Goal: Task Accomplishment & Management: Manage account settings

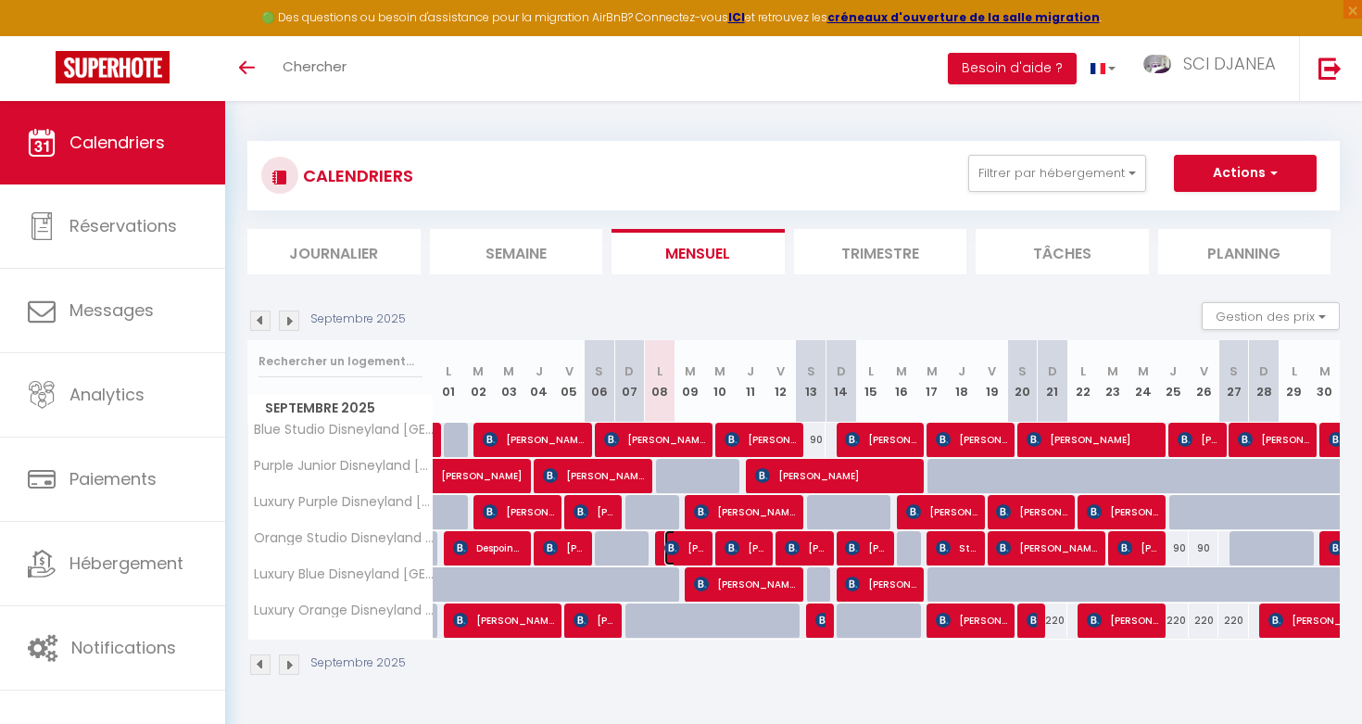
click at [673, 549] on img at bounding box center [671, 547] width 15 height 15
select select "OK"
select select "KO"
select select "0"
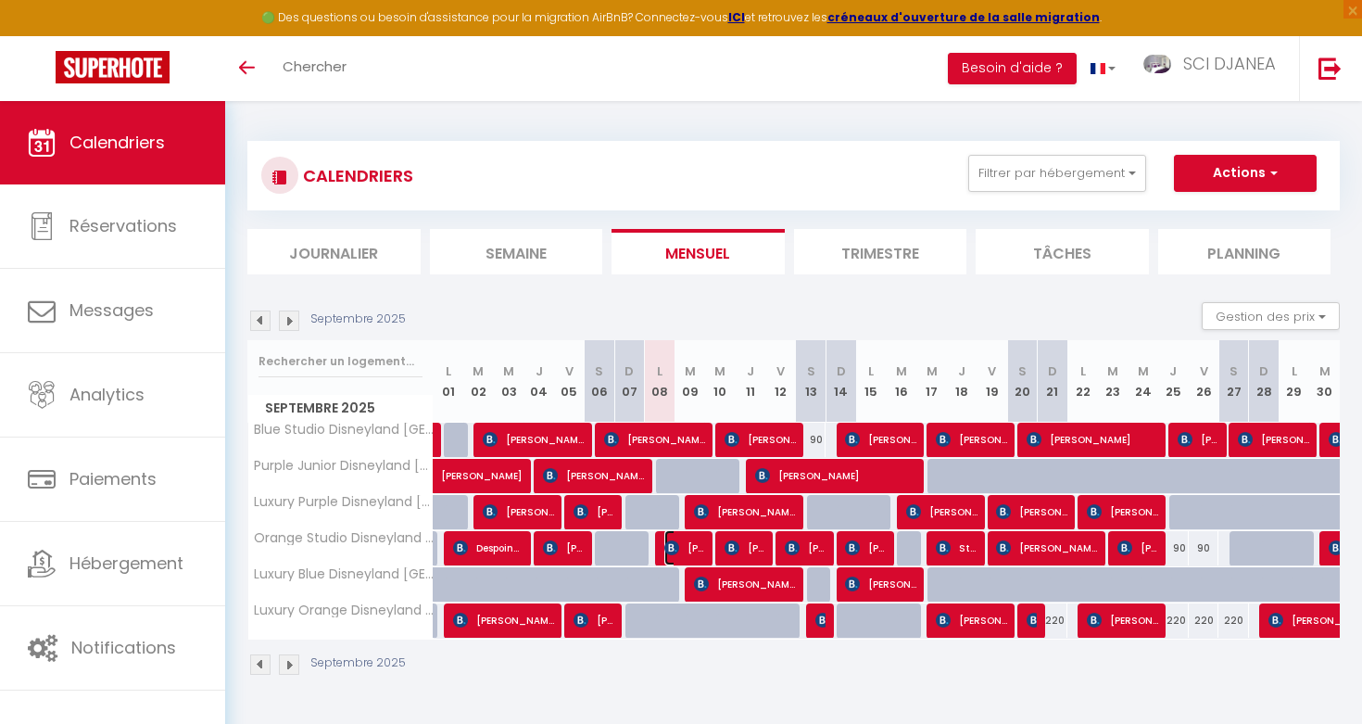
select select "1"
select select
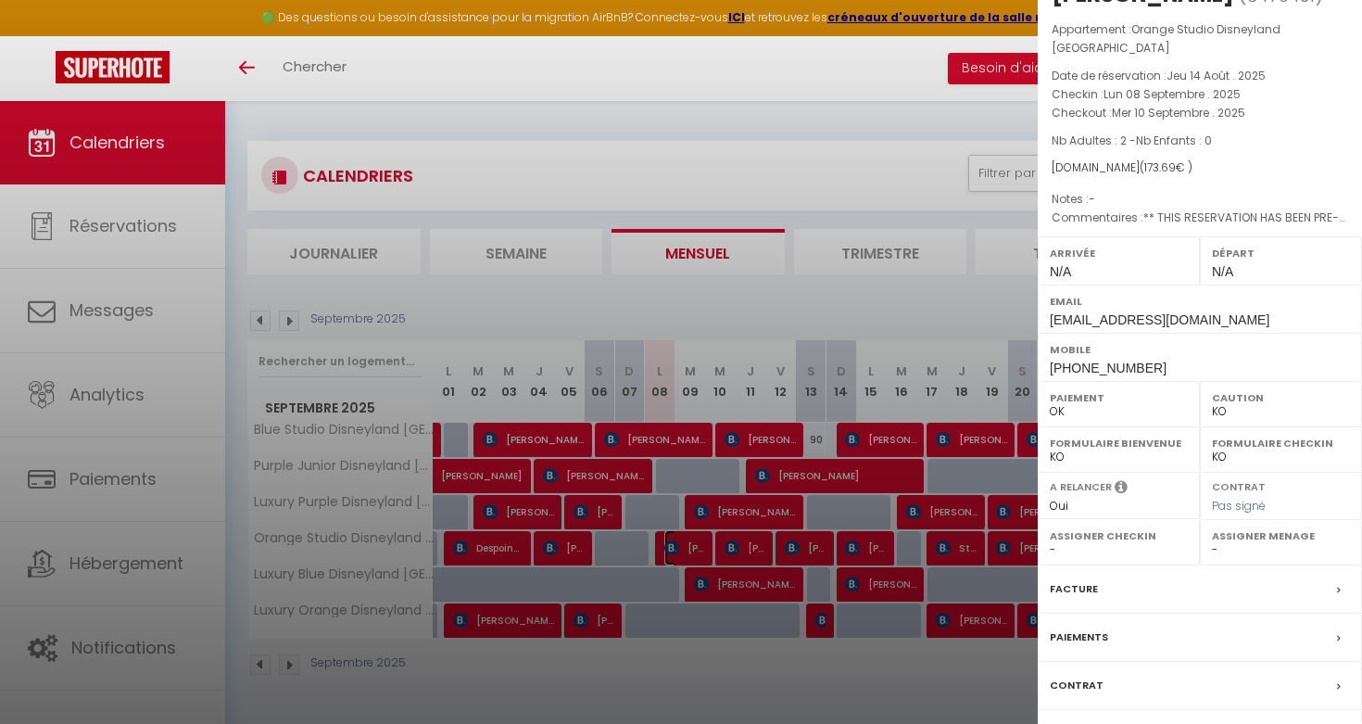
scroll to position [140, 0]
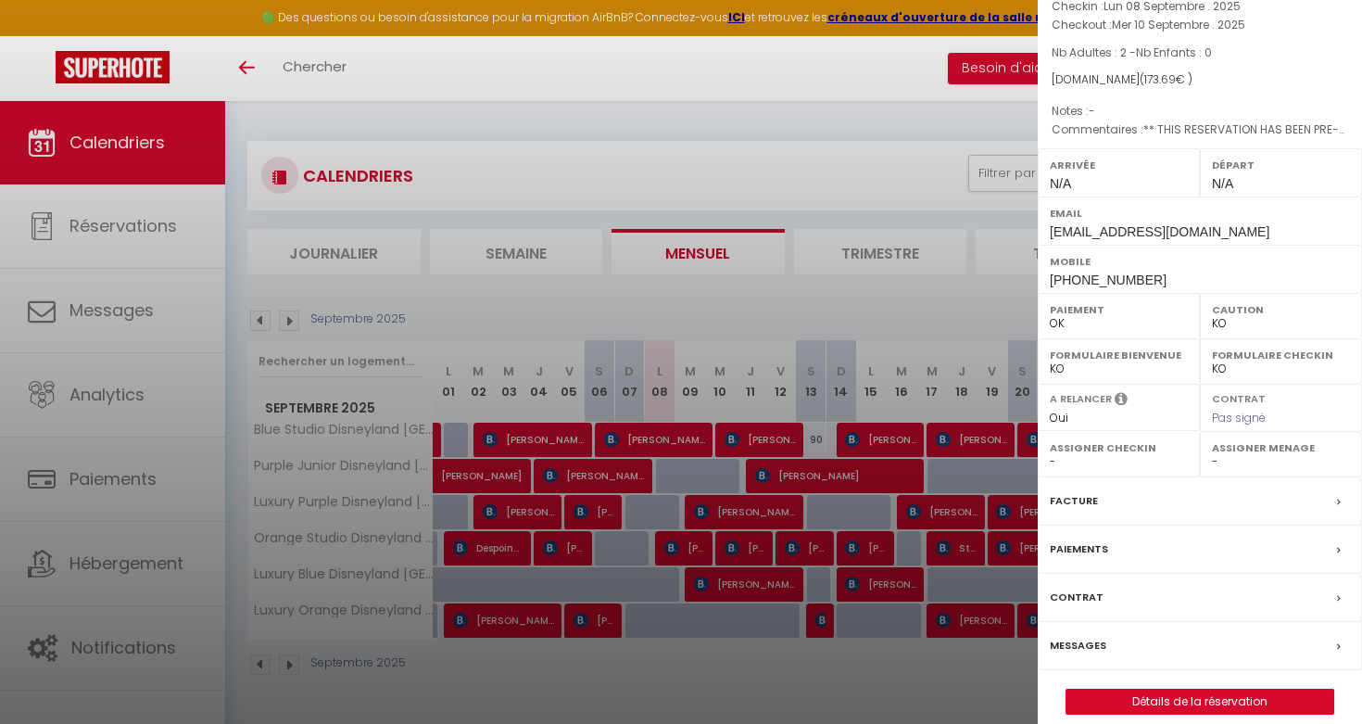
click at [1169, 622] on div "Messages" at bounding box center [1200, 646] width 324 height 48
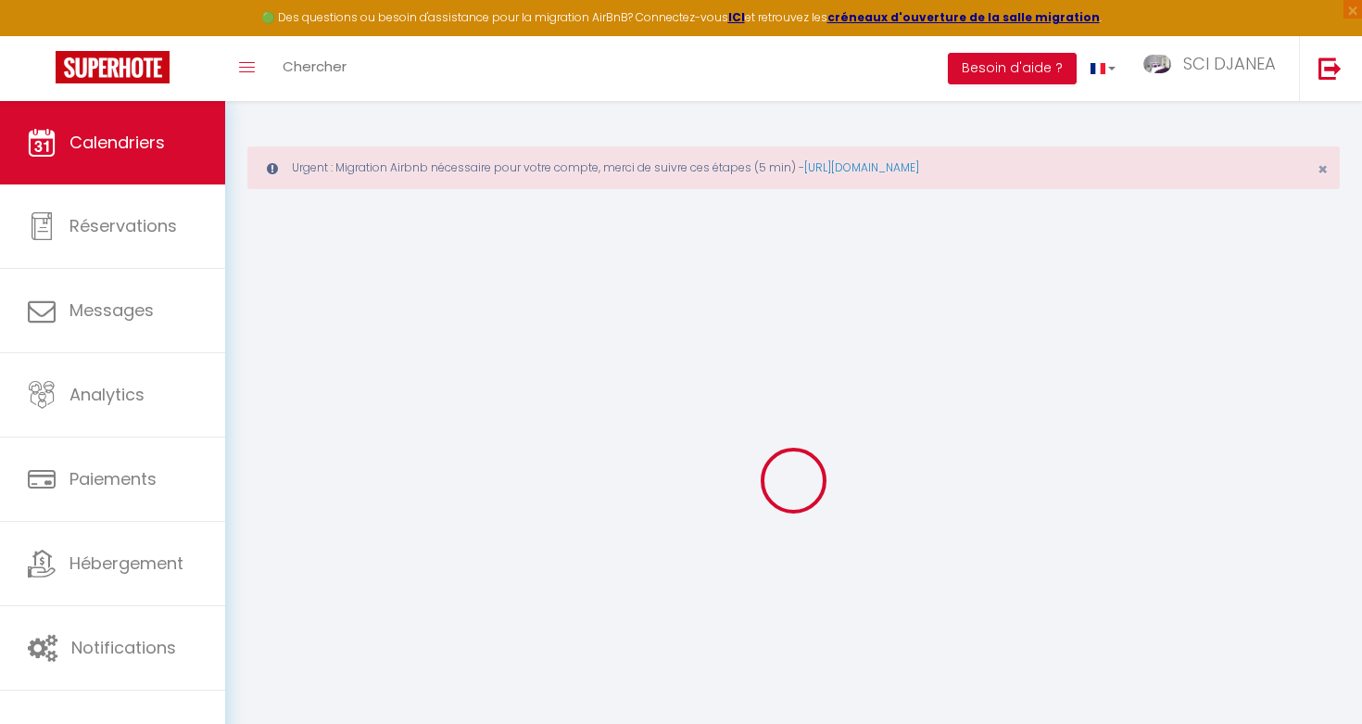
select select
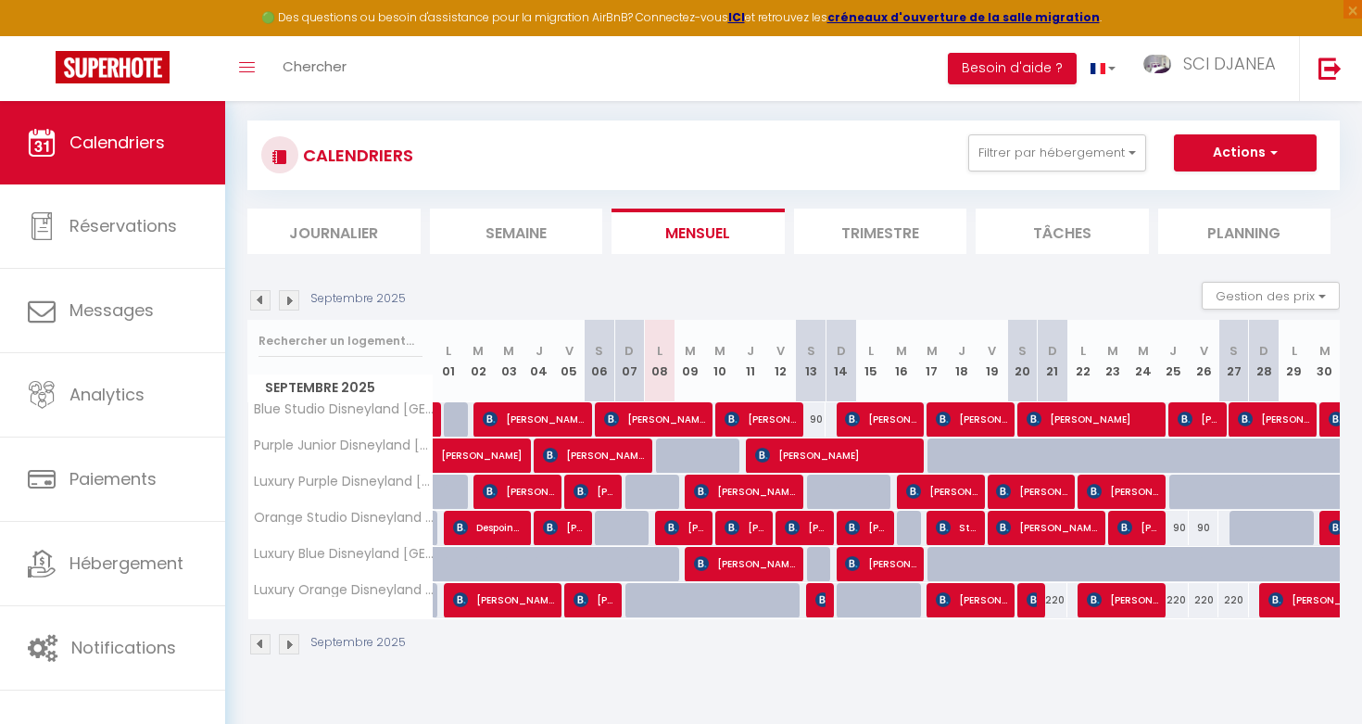
scroll to position [101, 0]
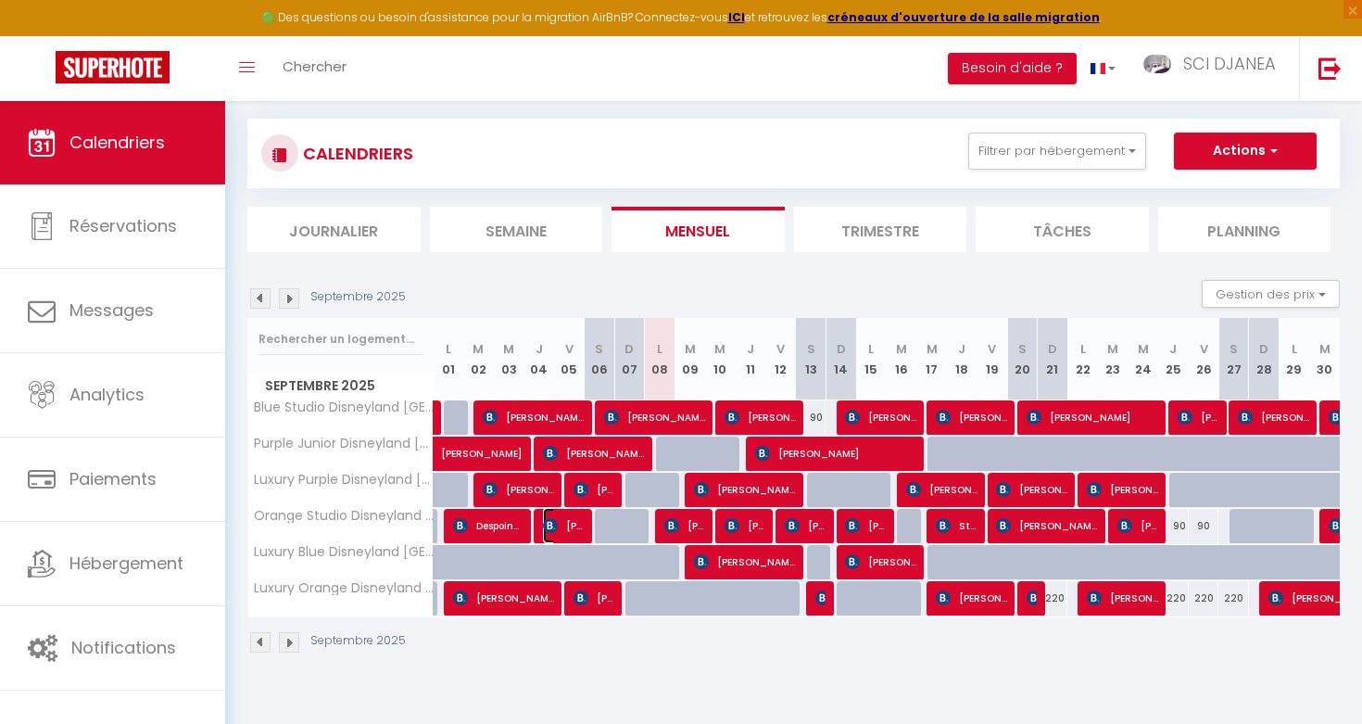
click at [559, 525] on span "[PERSON_NAME]" at bounding box center [563, 525] width 41 height 35
select select "OK"
select select "KO"
select select "0"
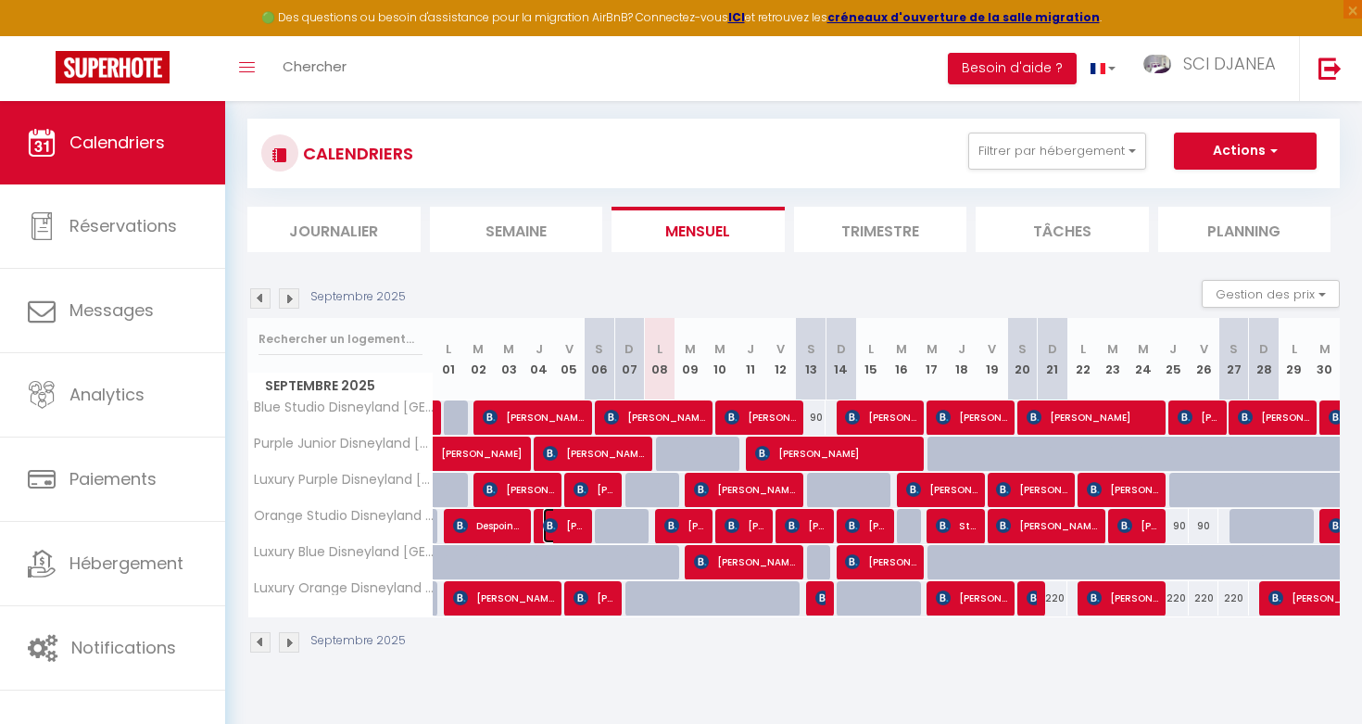
select select "1"
select select
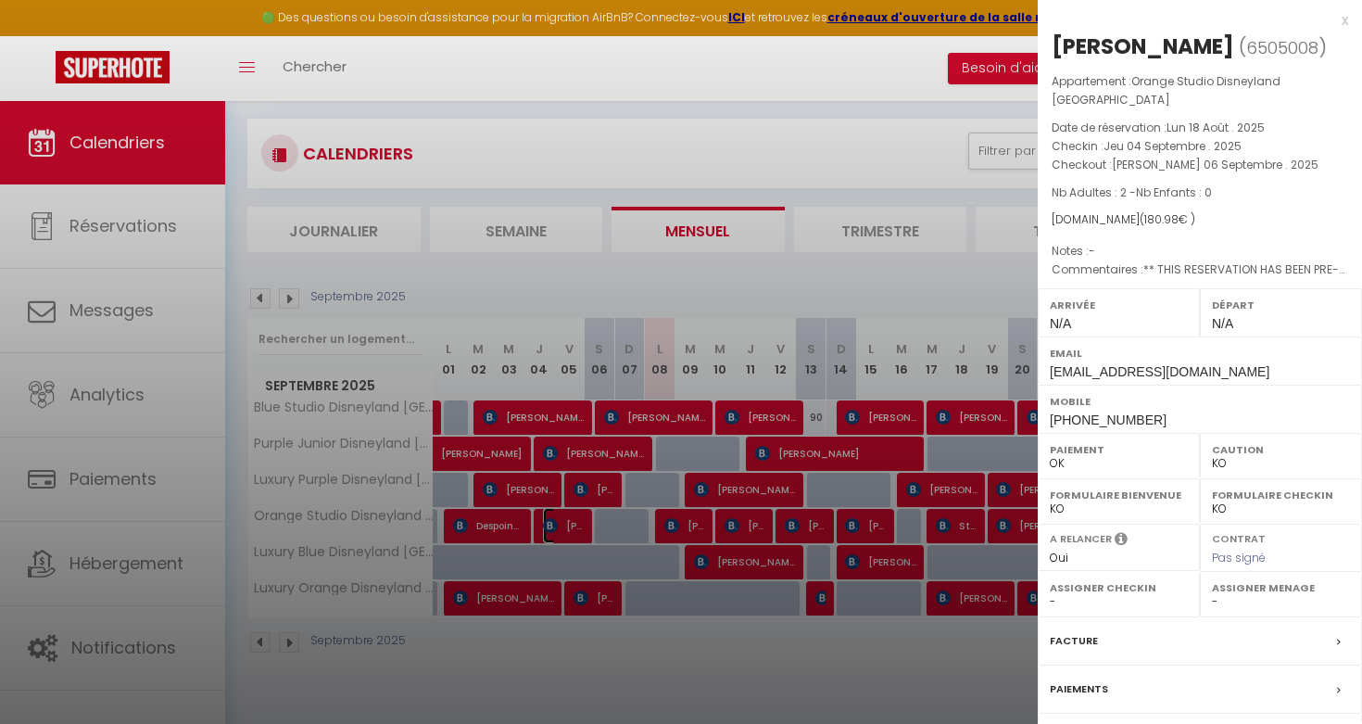
scroll to position [140, 0]
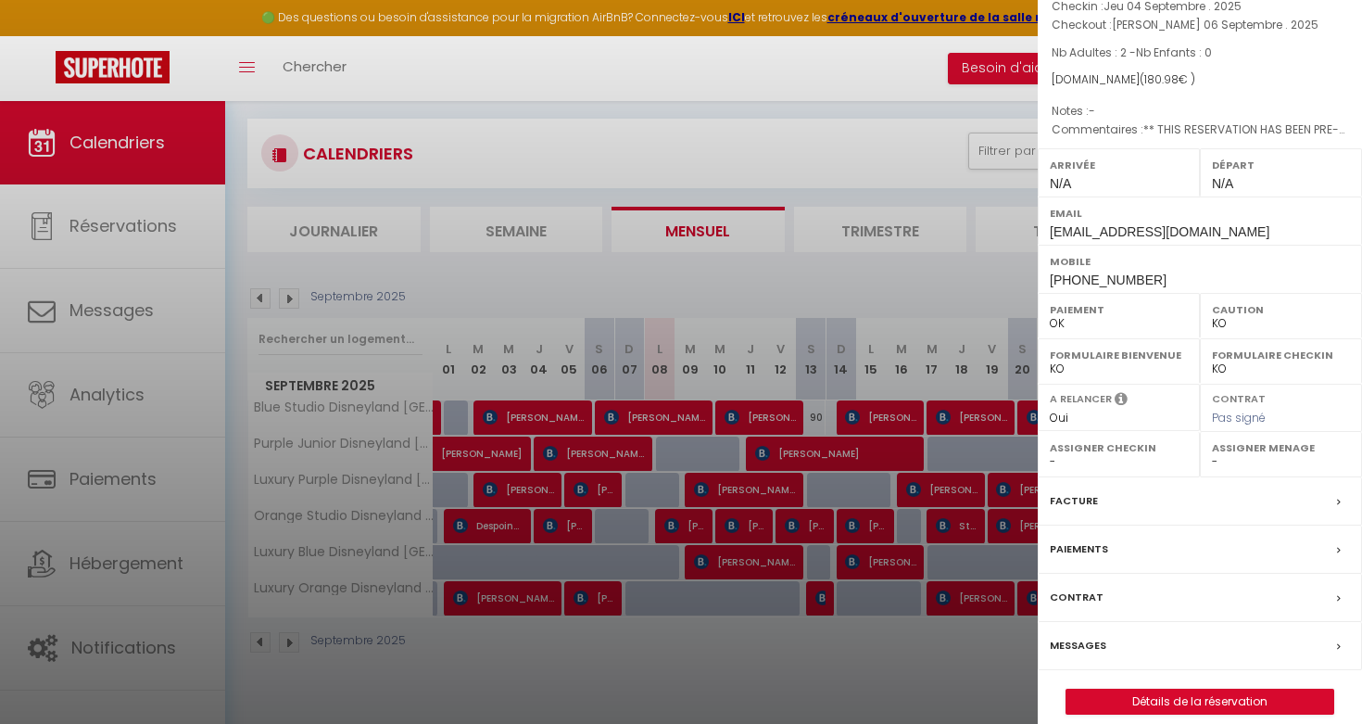
click at [1096, 636] on label "Messages" at bounding box center [1078, 645] width 57 height 19
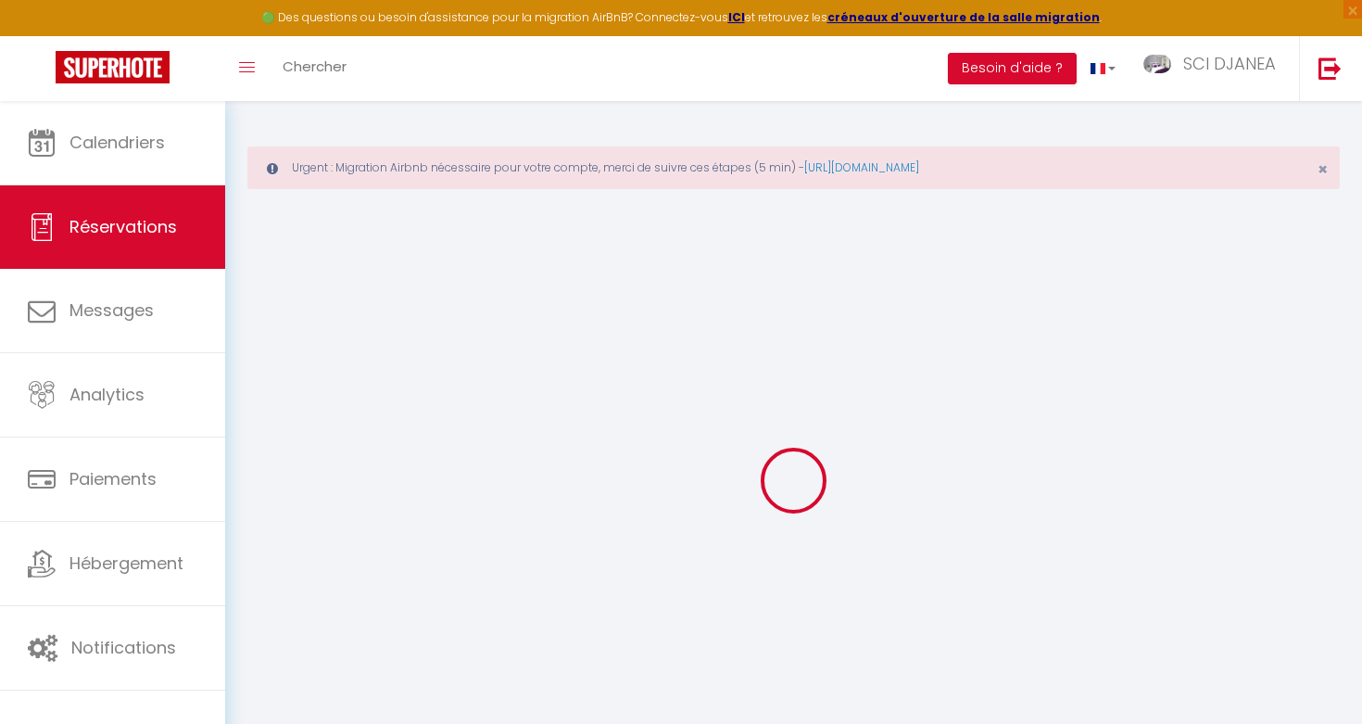
select select
checkbox input "false"
select select
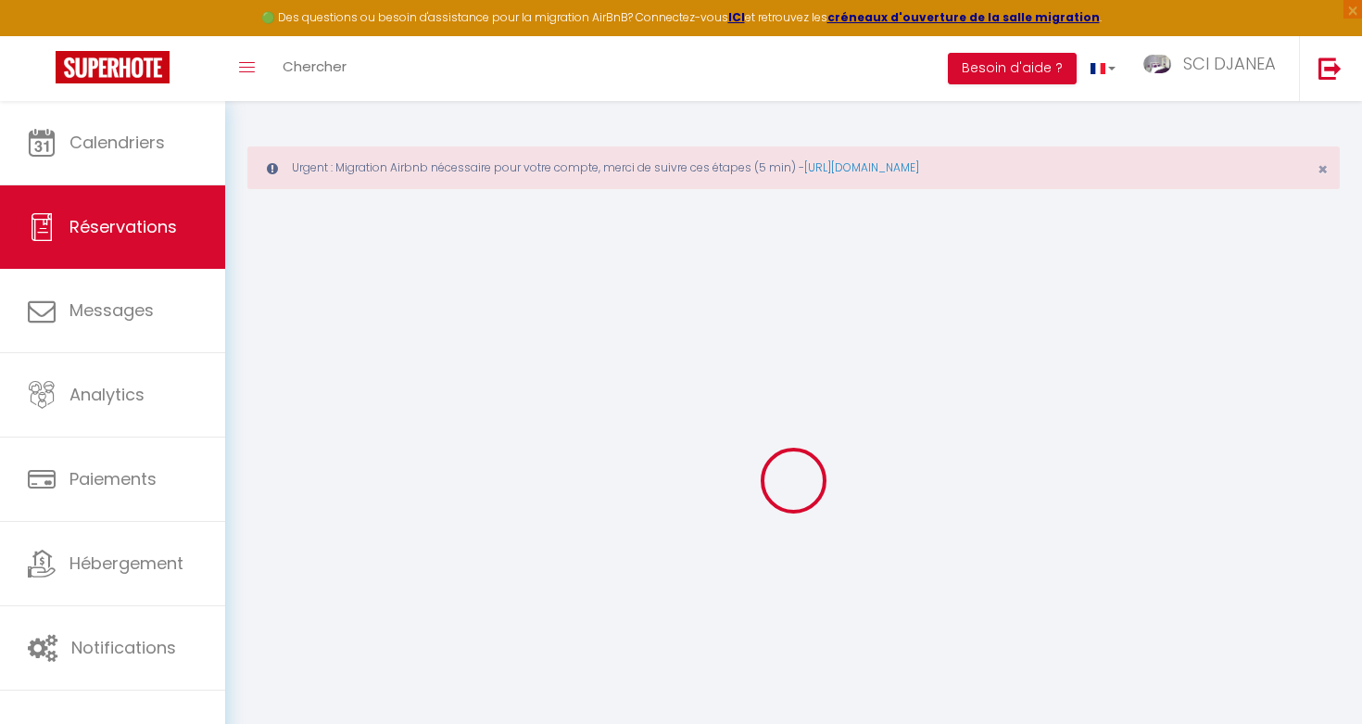
checkbox input "false"
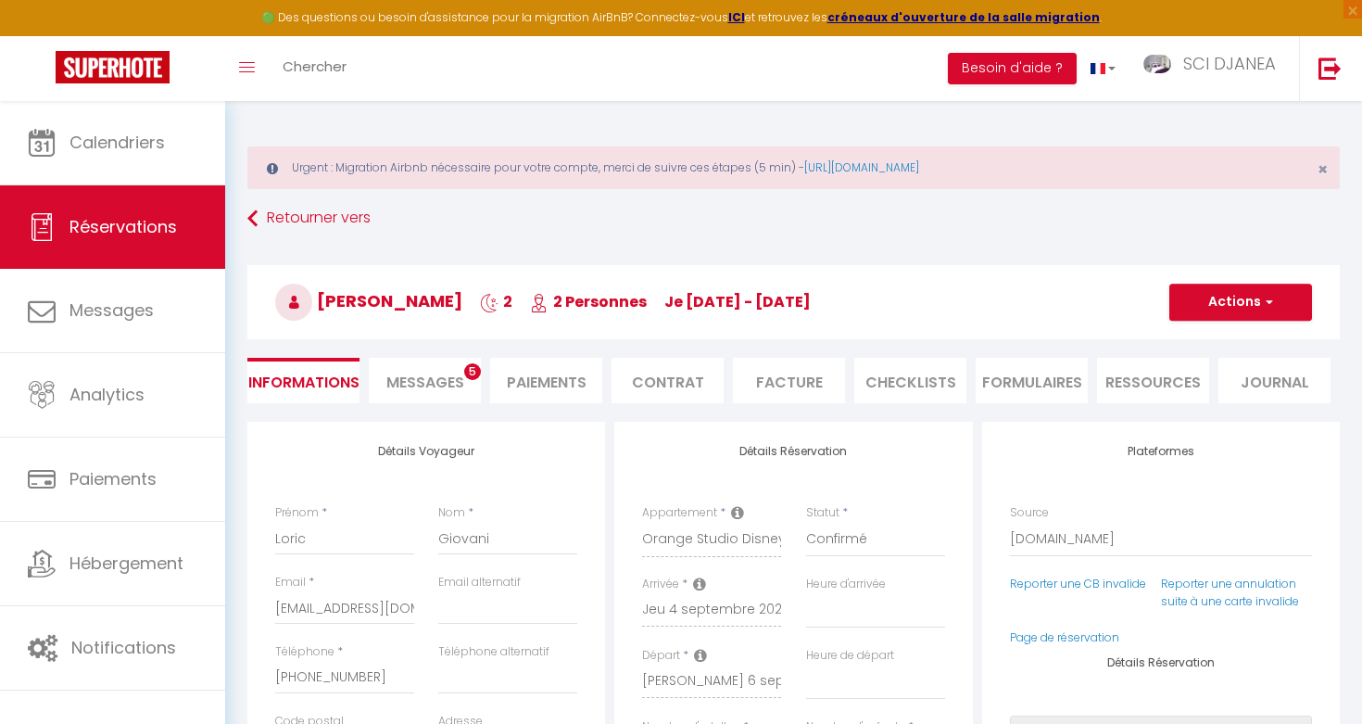
select select
checkbox input "false"
type textarea "** THIS RESERVATION HAS BEEN PRE-PAID ** BOOKING NOTE : Payment charge is EUR 2…"
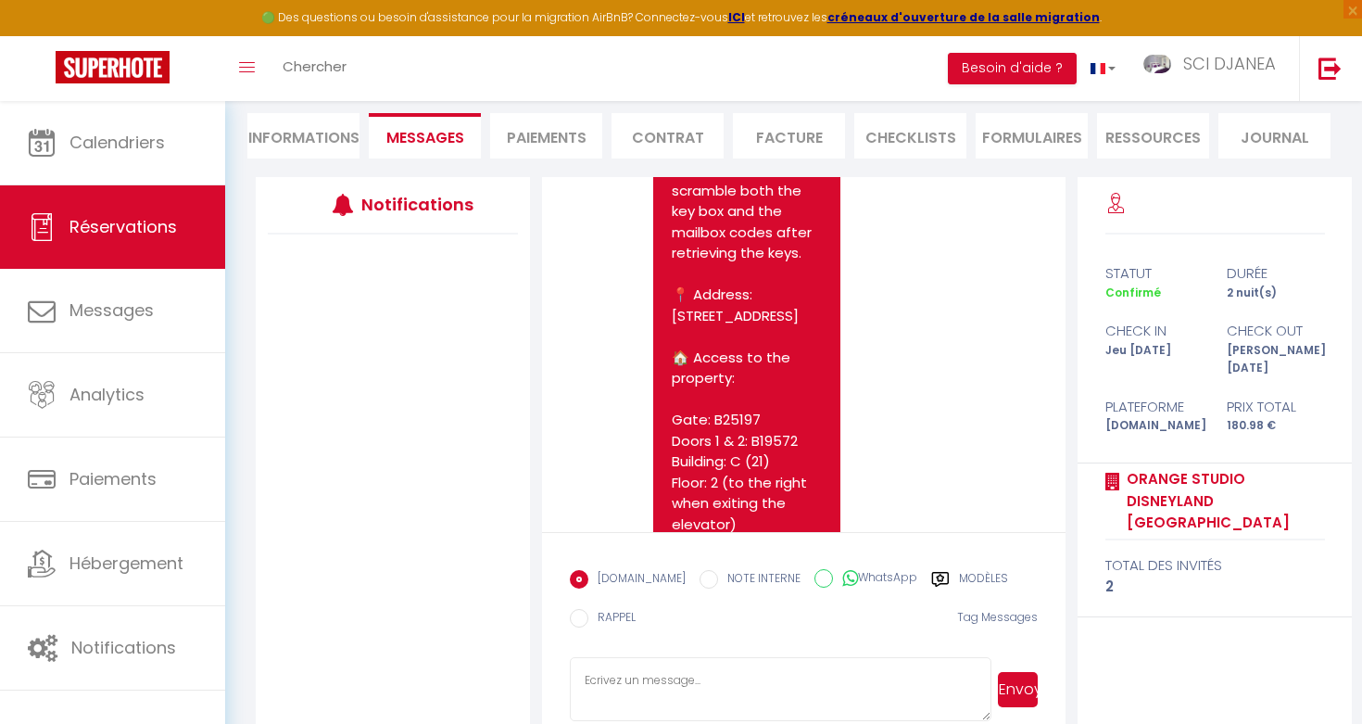
scroll to position [3483, 0]
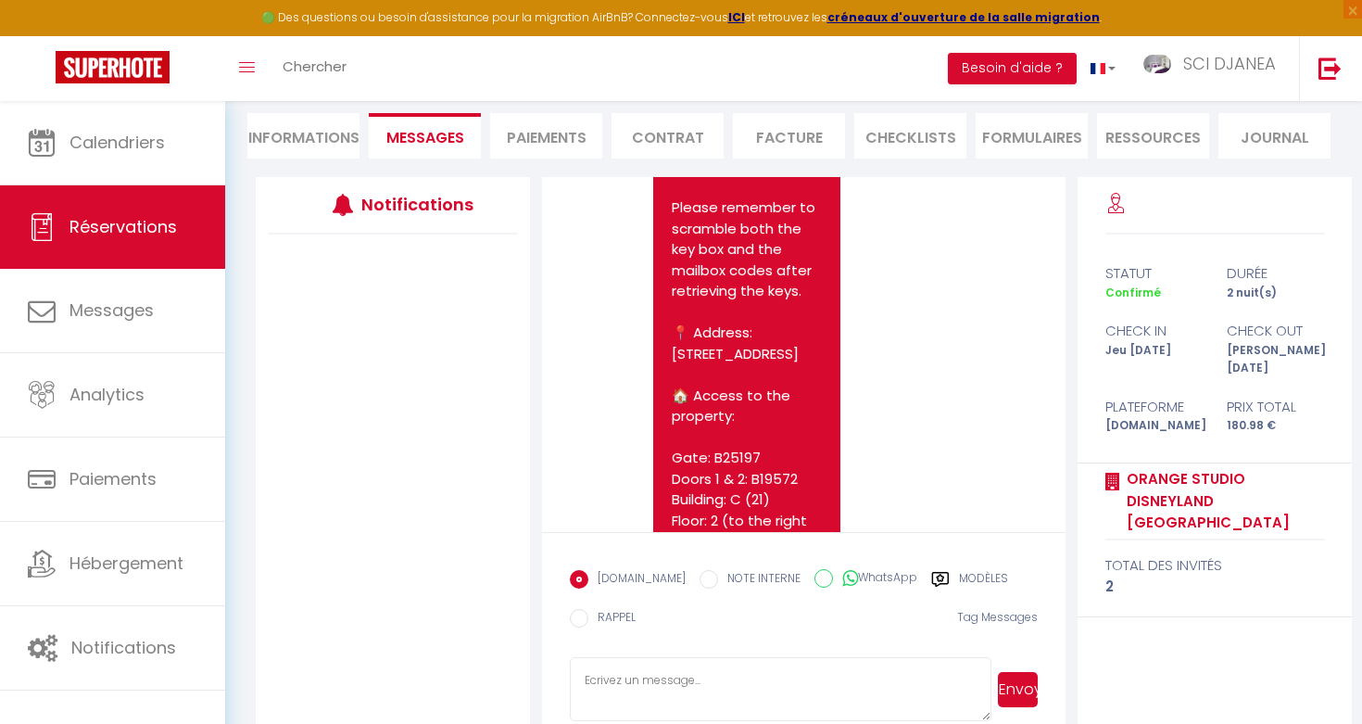
scroll to position [101, 0]
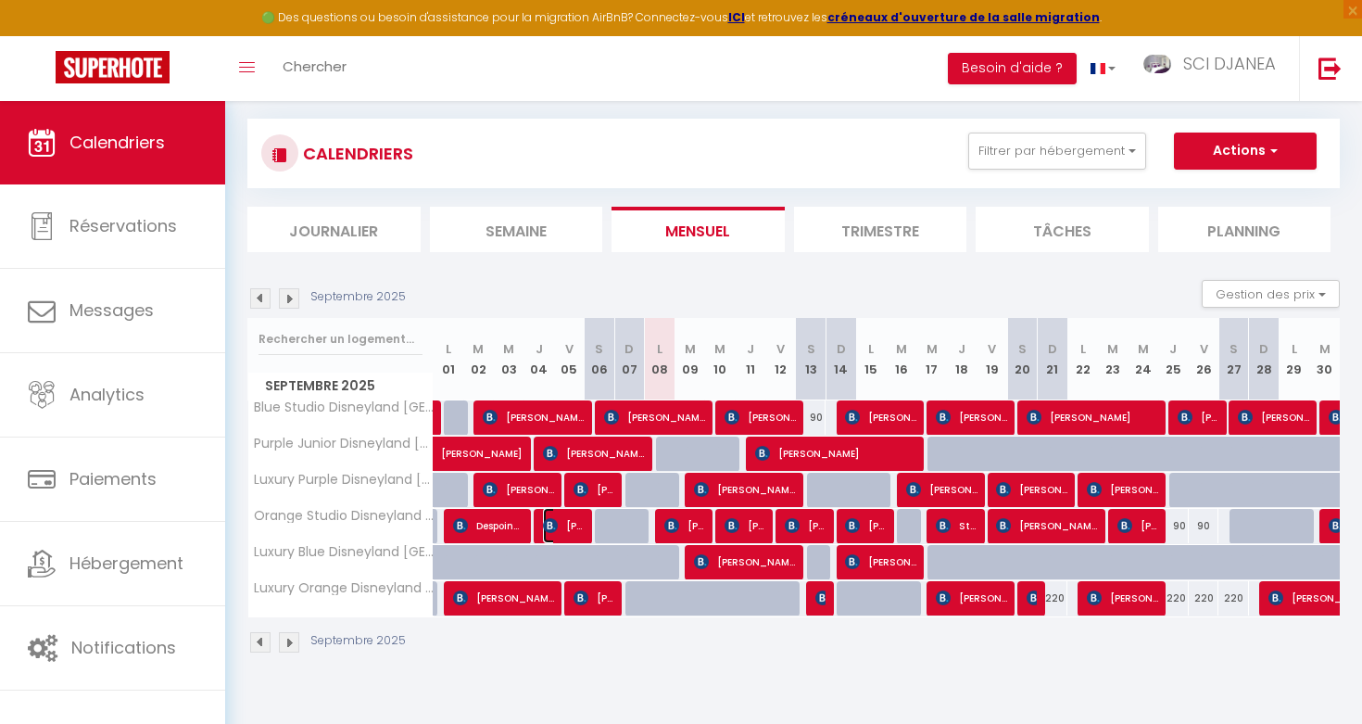
click at [545, 525] on img at bounding box center [550, 525] width 15 height 15
select select "OK"
select select "KO"
select select "0"
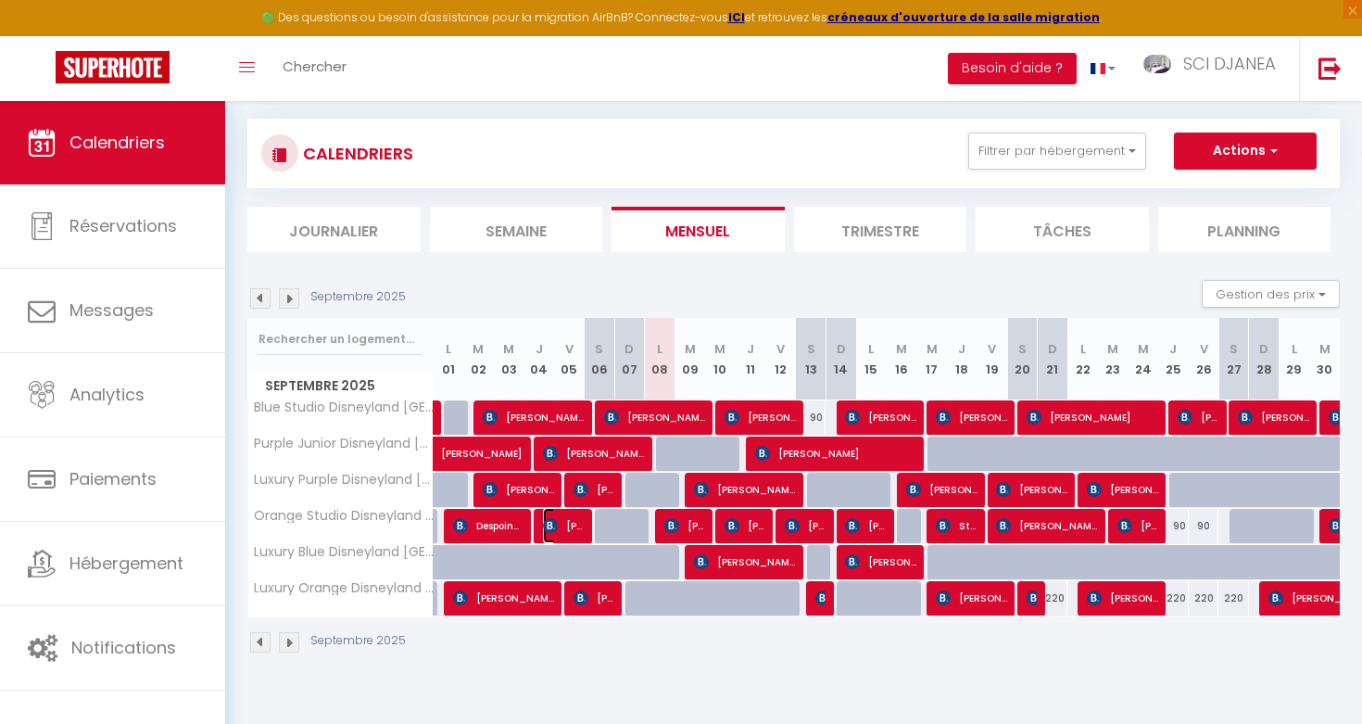
select select "1"
select select
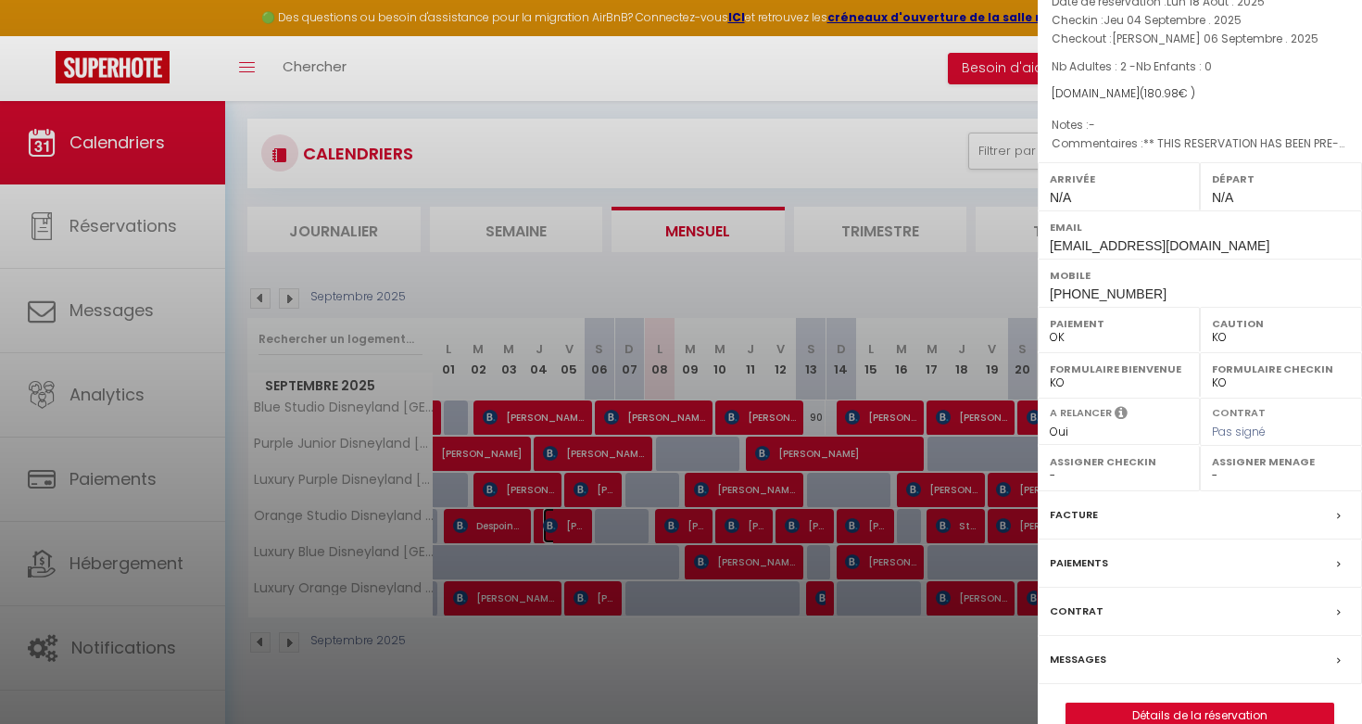
scroll to position [140, 0]
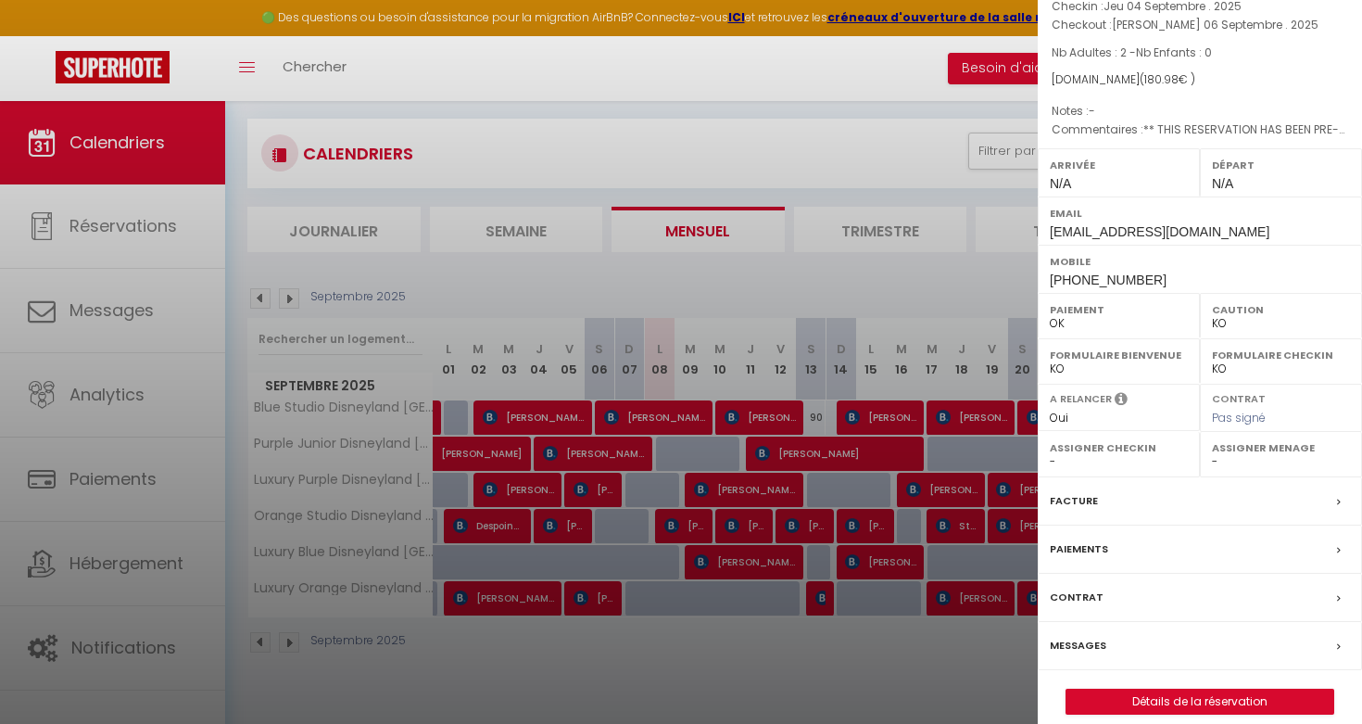
click at [1084, 636] on label "Messages" at bounding box center [1078, 645] width 57 height 19
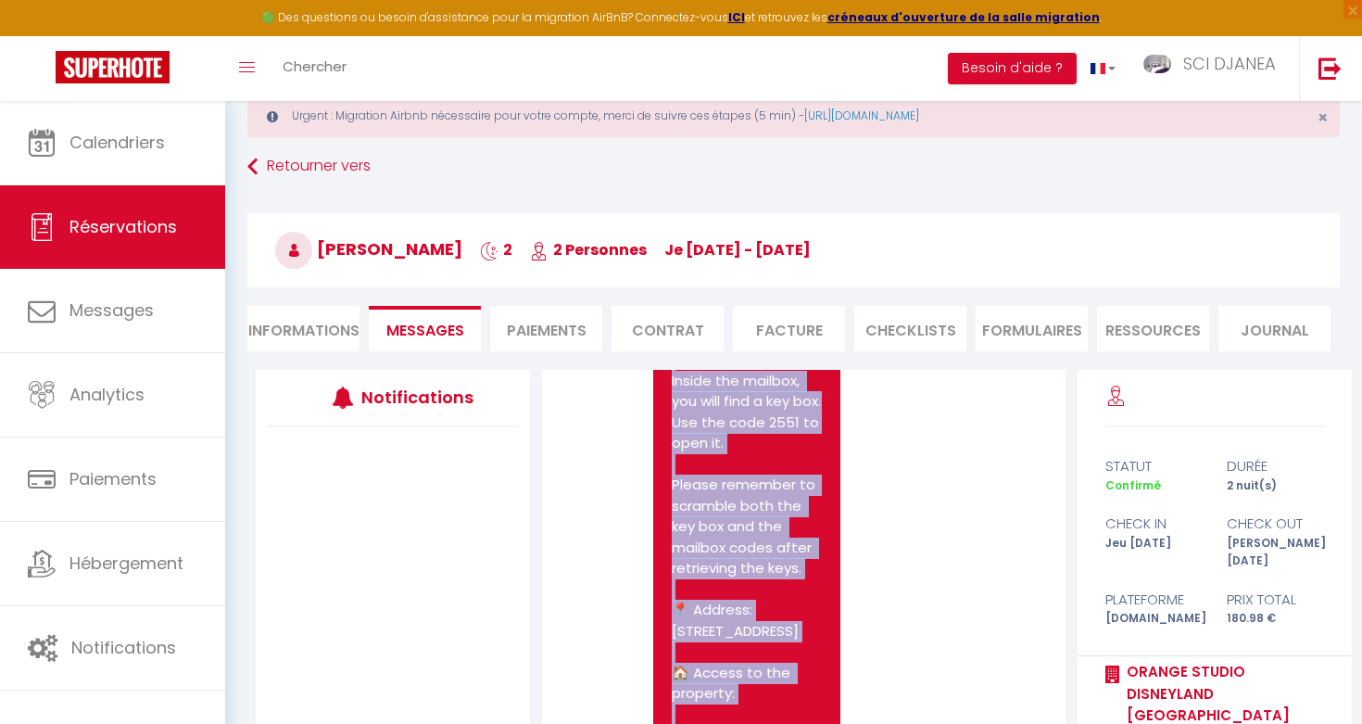
scroll to position [3531, 0]
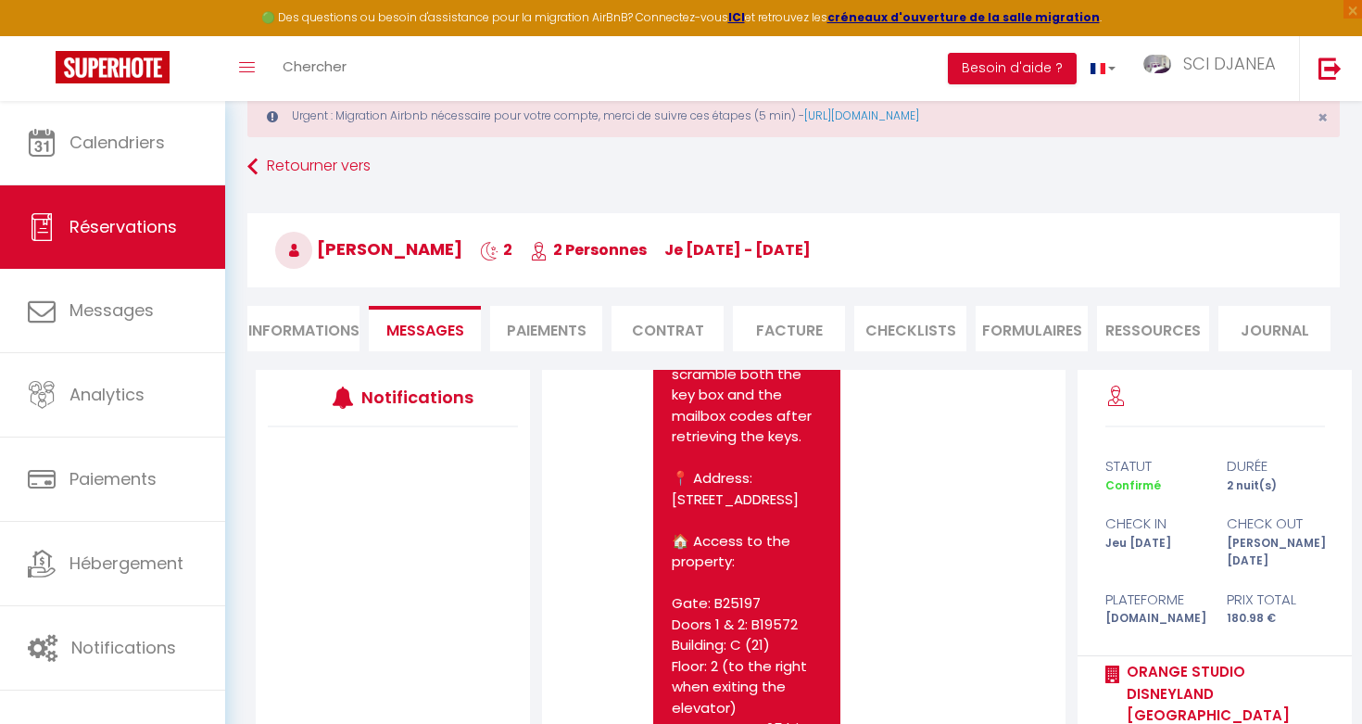
drag, startPoint x: 672, startPoint y: 515, endPoint x: 774, endPoint y: 412, distance: 144.8
click at [774, 412] on pre "Hi Loric, When you arrive to collect the keys, please enter through the second …" at bounding box center [747, 583] width 150 height 1480
copy pre "When you arrive to collect the keys, please enter through the second door (B195…"
click at [245, 163] on div "Retourner vers [PERSON_NAME] 2 2 Personnes je [DATE] - [DATE] Actions Enregistr…" at bounding box center [793, 260] width 1116 height 220
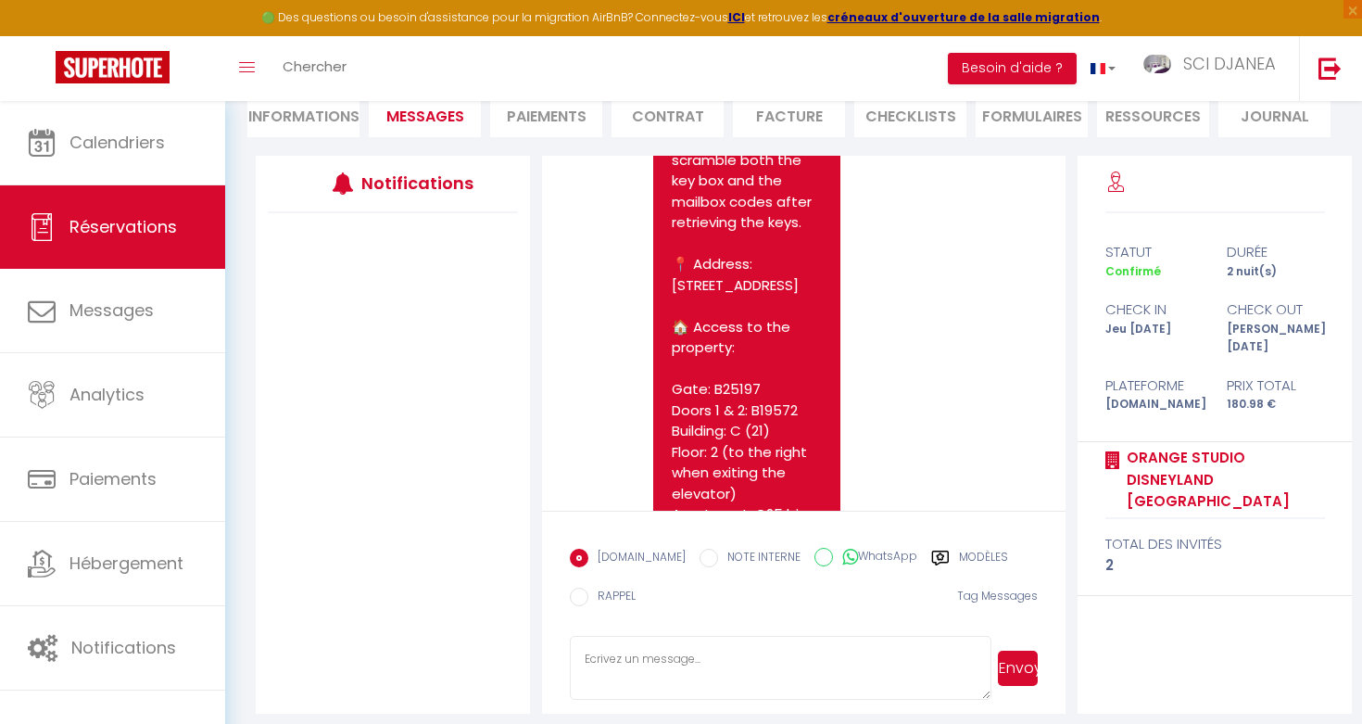
scroll to position [0, 0]
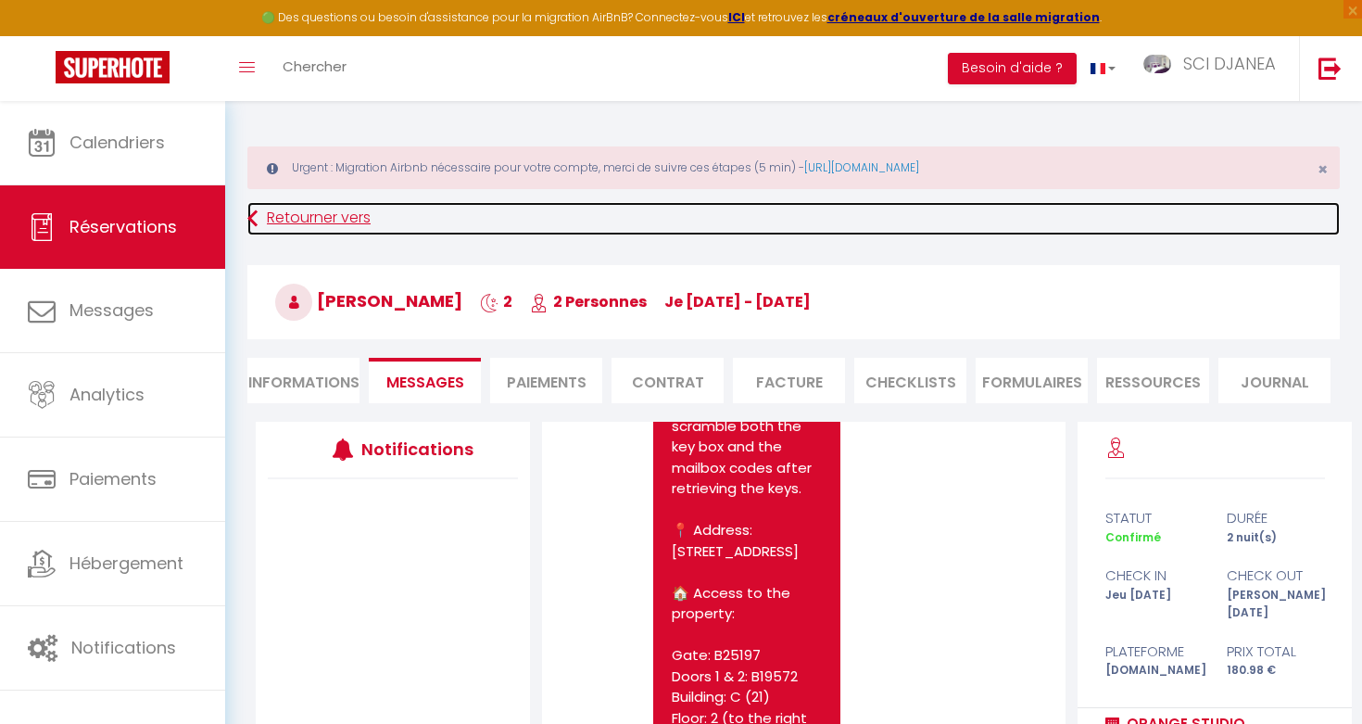
click at [279, 213] on link "Retourner vers" at bounding box center [793, 218] width 1092 height 33
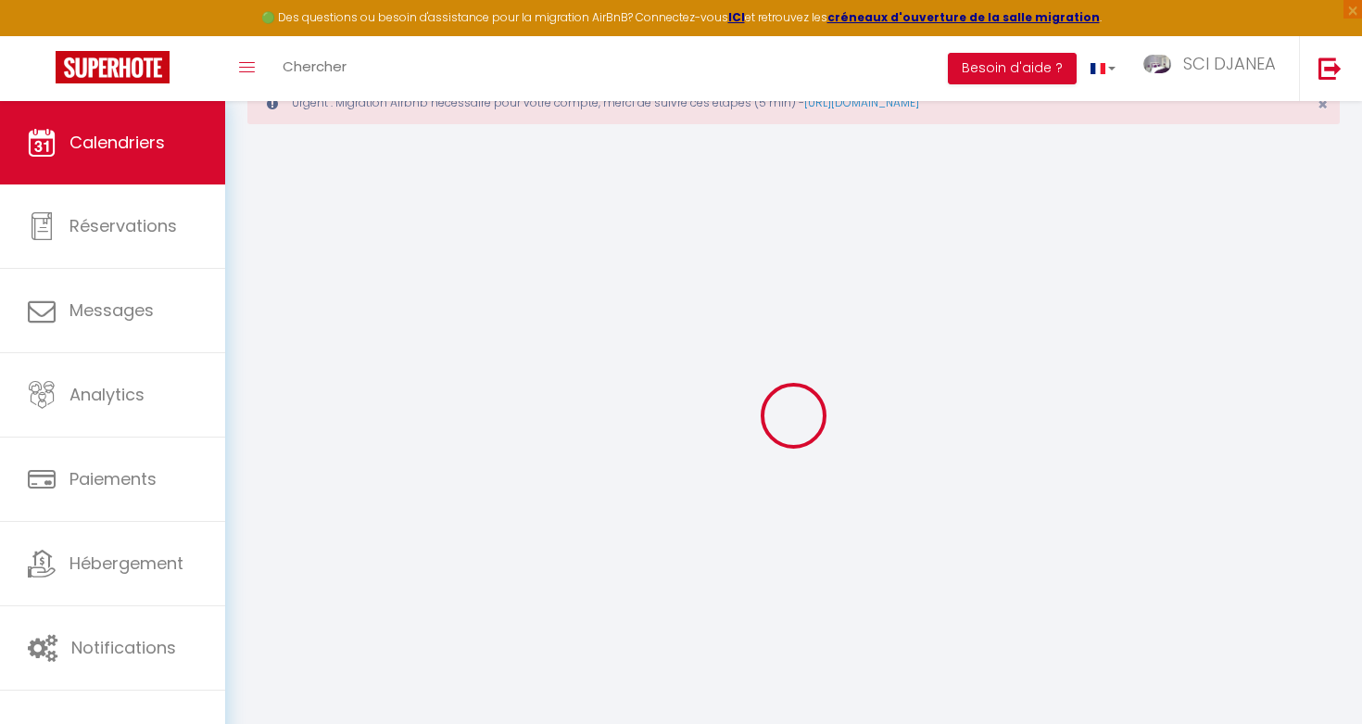
scroll to position [101, 0]
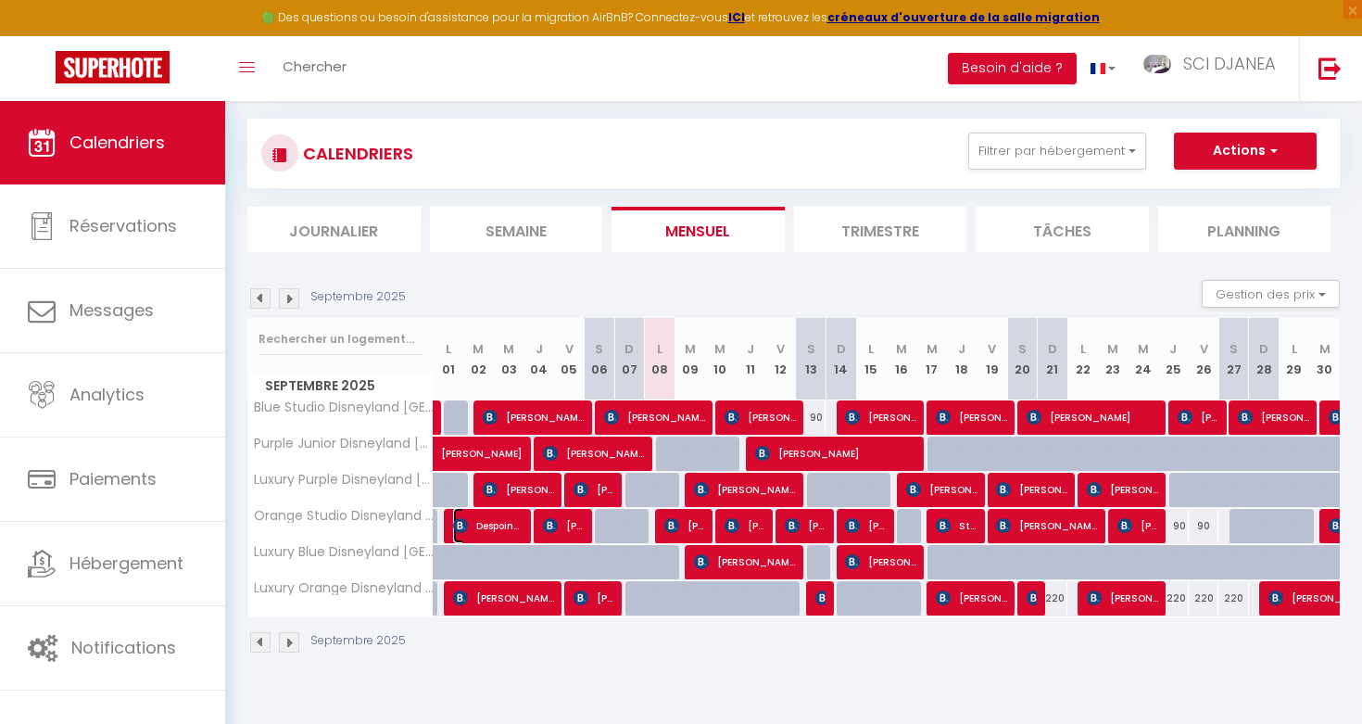
click at [493, 527] on span "Despoina Tega" at bounding box center [488, 525] width 71 height 35
select select "OK"
select select "KO"
select select "0"
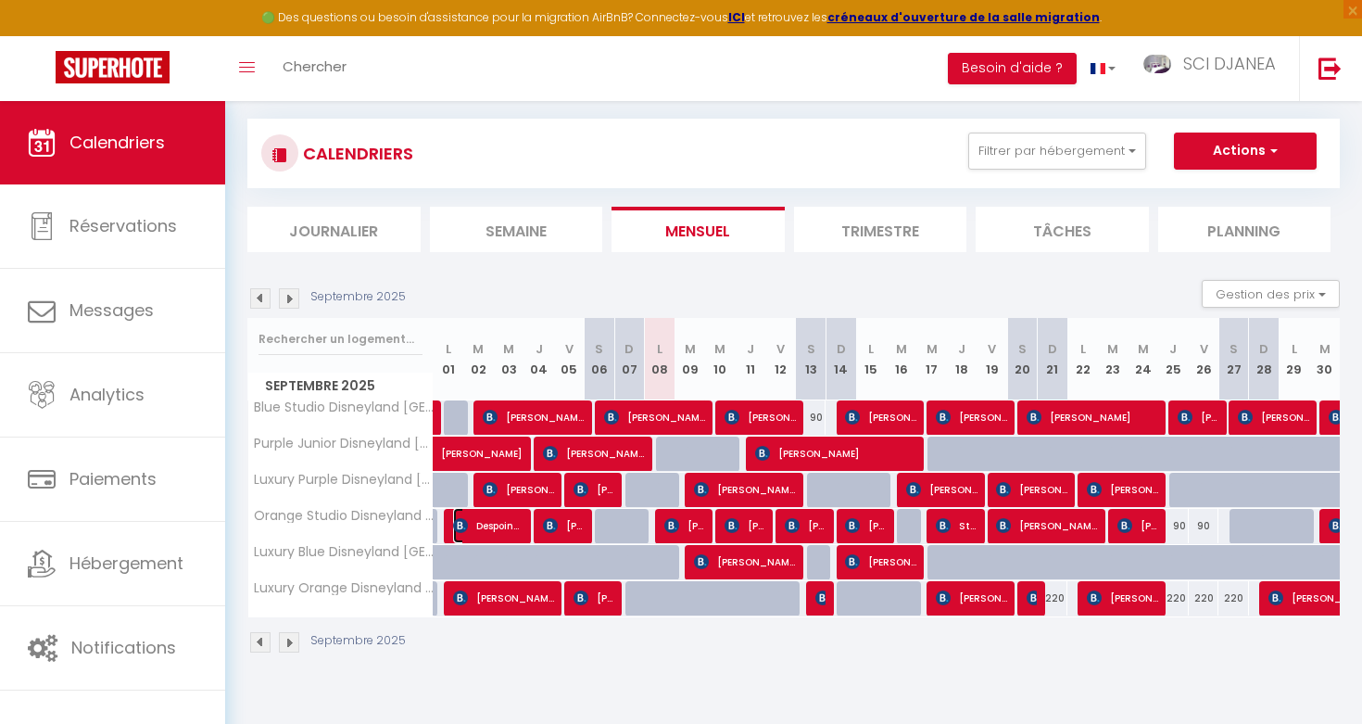
select select "1"
select select
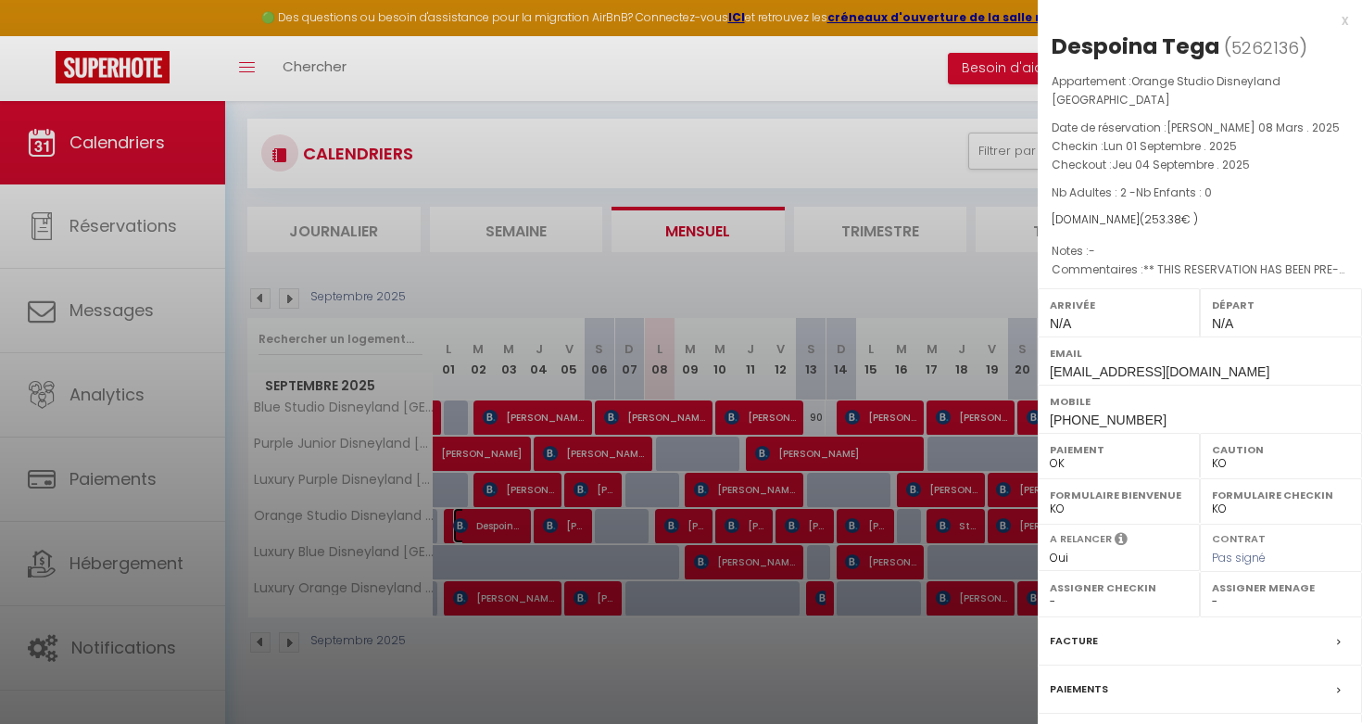
scroll to position [140, 0]
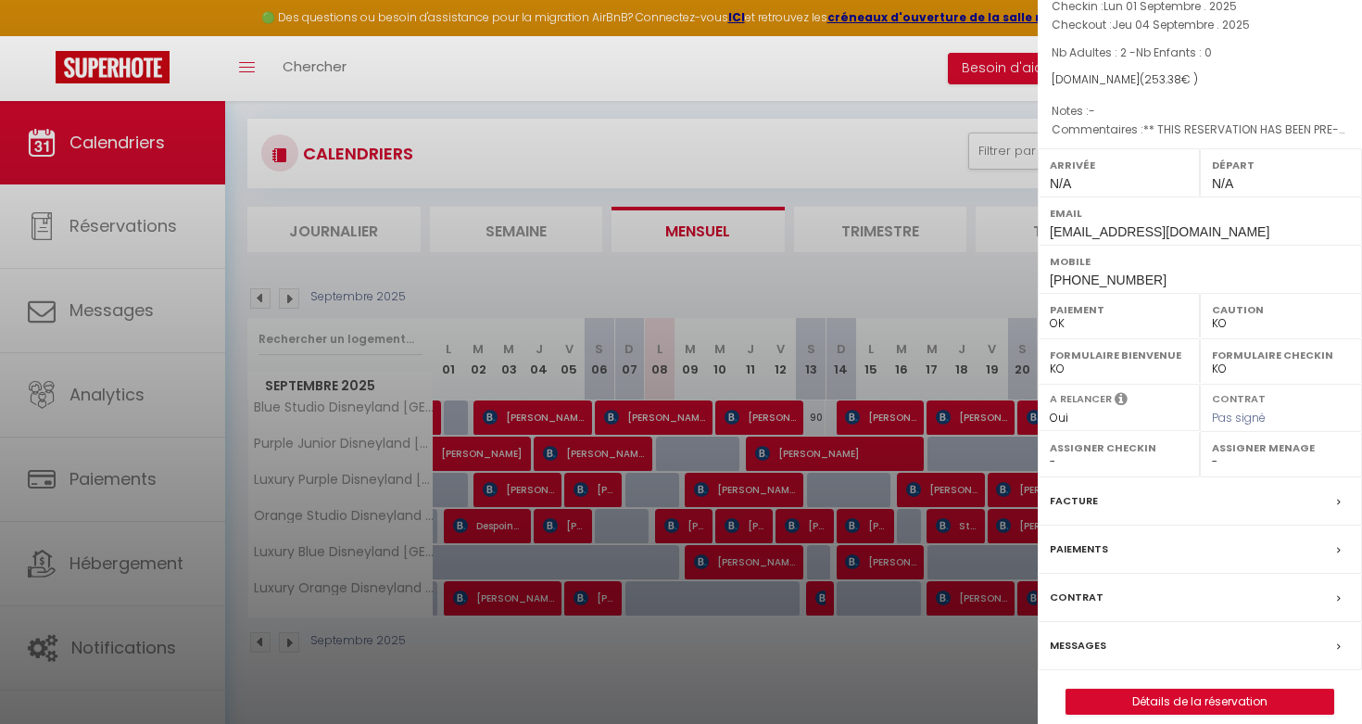
click at [1102, 636] on label "Messages" at bounding box center [1078, 645] width 57 height 19
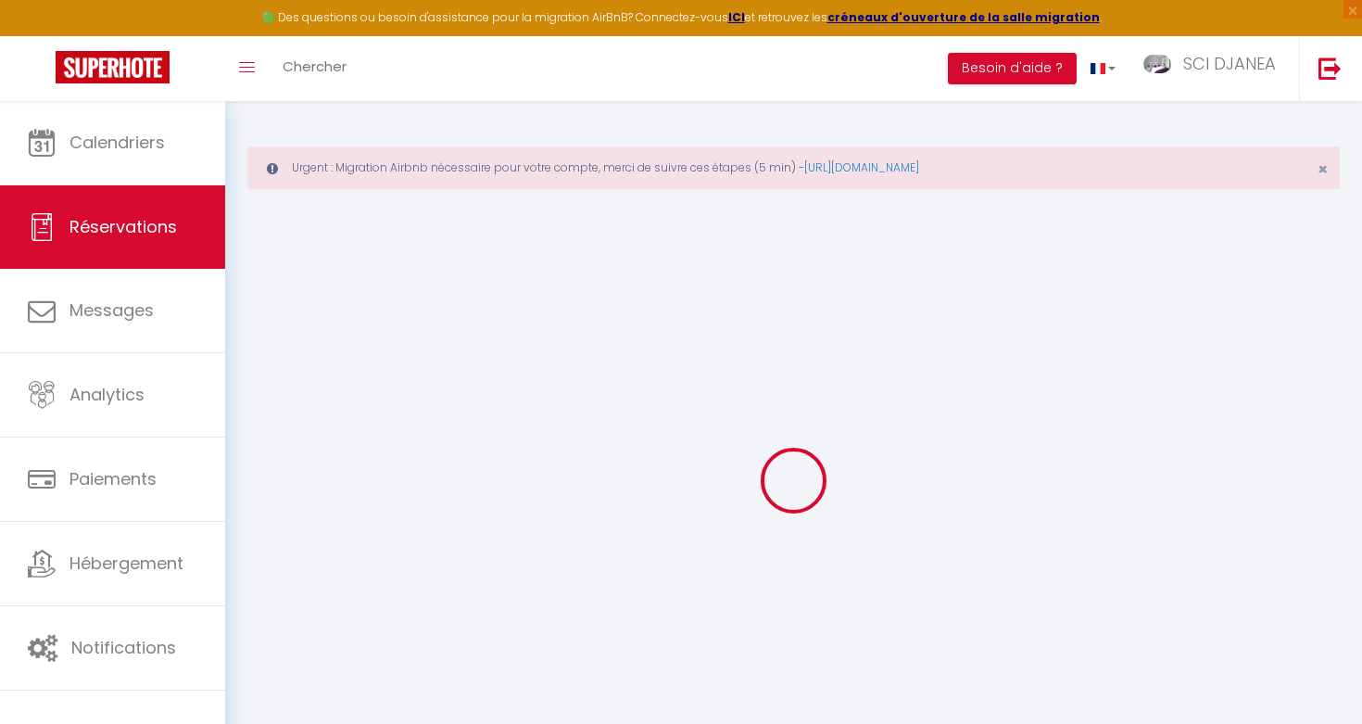
select select
checkbox input "false"
select select
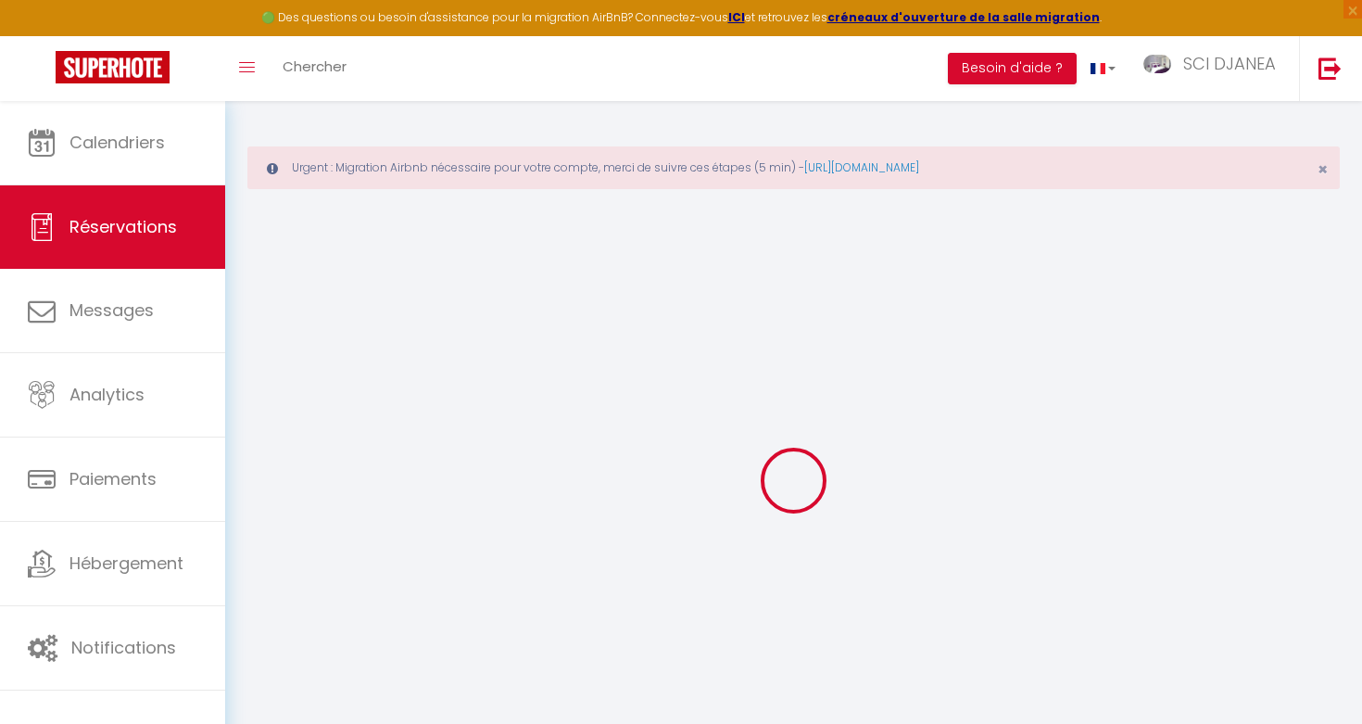
checkbox input "false"
type textarea "** THIS RESERVATION HAS BEEN PRE-PAID ** BOOKING NOTE : Payment charge is EUR 3…"
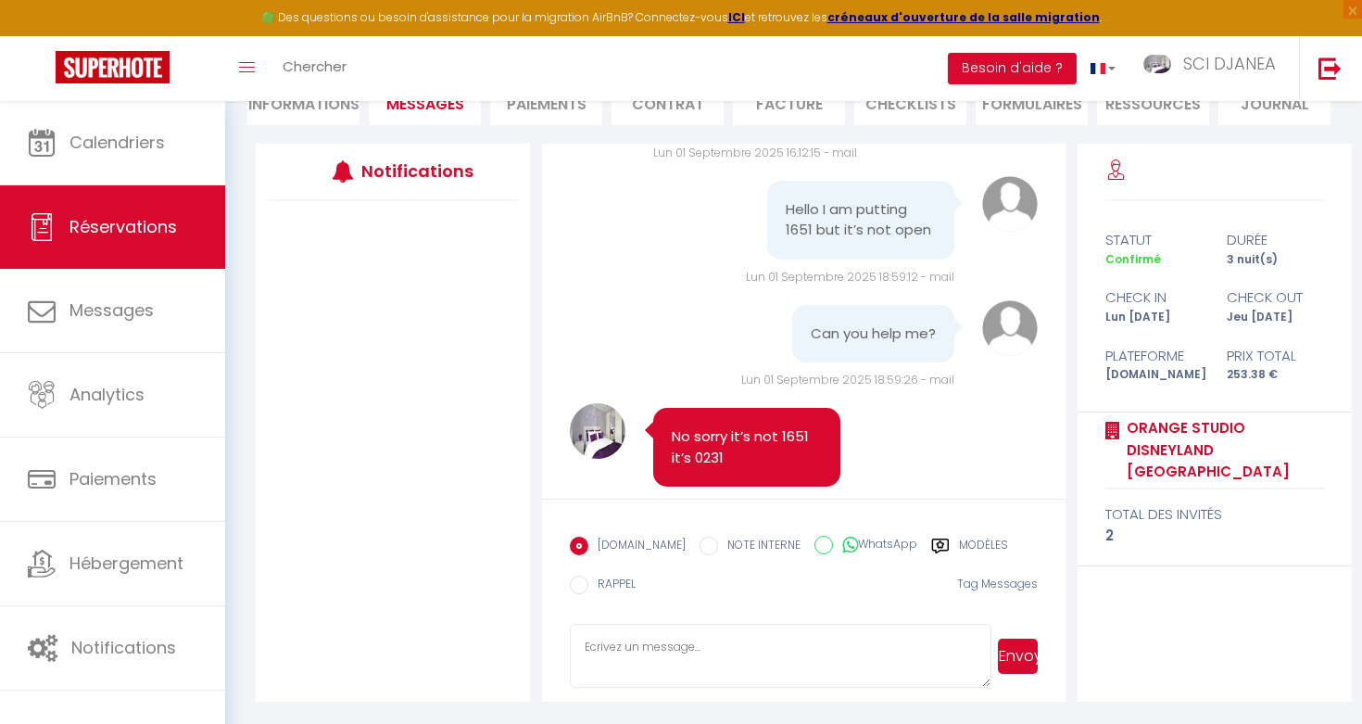
scroll to position [2642, 0]
click at [845, 258] on div "Hello I am putting 1651 but it’s not open" at bounding box center [860, 218] width 187 height 79
